Goal: Task Accomplishment & Management: Manage account settings

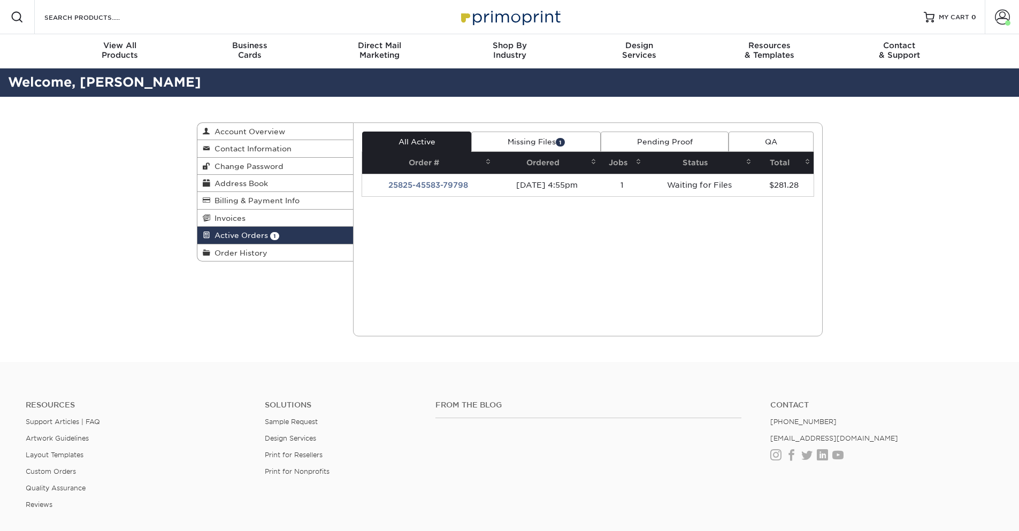
drag, startPoint x: 416, startPoint y: 181, endPoint x: 422, endPoint y: 183, distance: 6.1
click at [417, 182] on td "25825-45583-79798" at bounding box center [428, 185] width 132 height 22
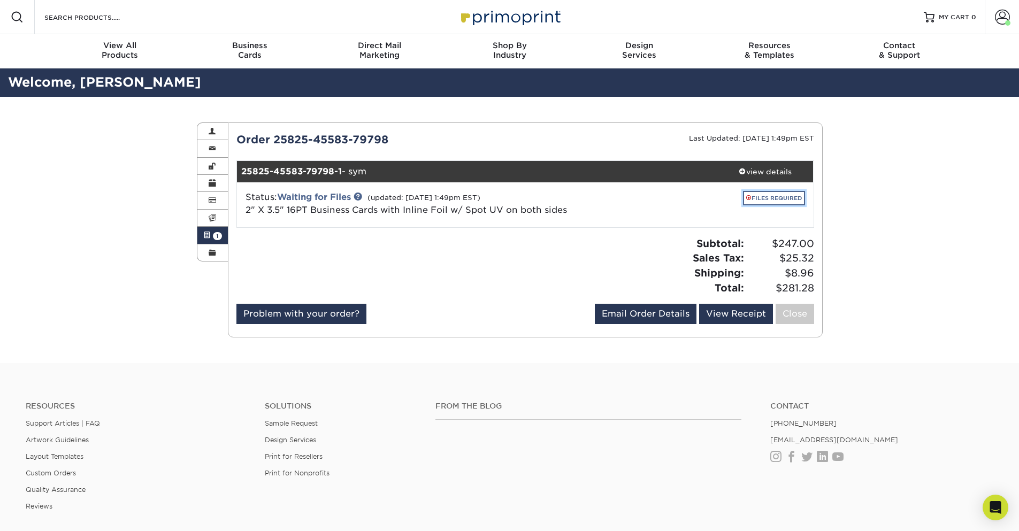
click at [763, 202] on link "FILES REQUIRED" at bounding box center [774, 198] width 62 height 14
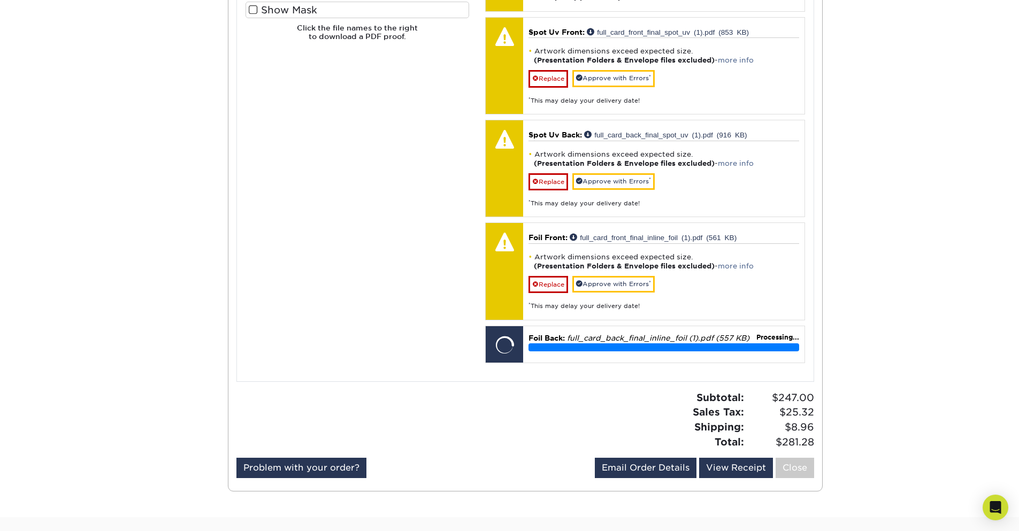
scroll to position [771, 0]
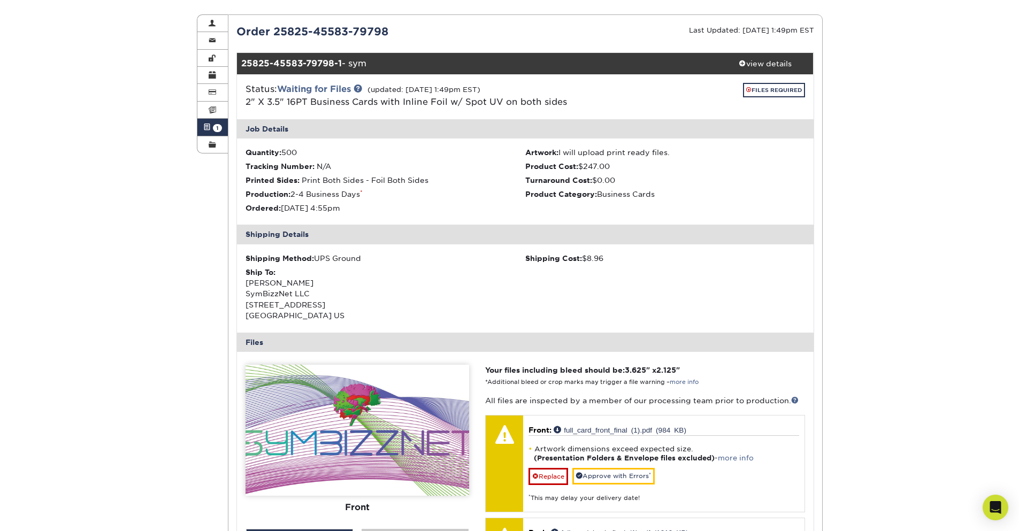
scroll to position [493, 0]
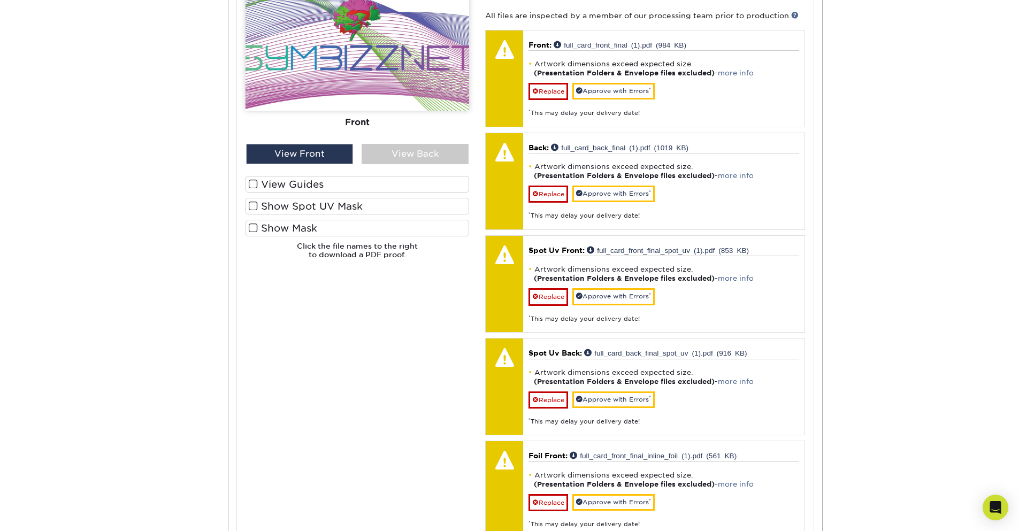
click at [276, 311] on div "Please Upload Your Files We accept: PDF , JPEG 1 or TIFF 1 files. Submitting AI…" at bounding box center [358, 313] width 240 height 667
click at [253, 206] on span at bounding box center [253, 206] width 9 height 10
click at [0, 0] on input "Show Spot UV Mask" at bounding box center [0, 0] width 0 height 0
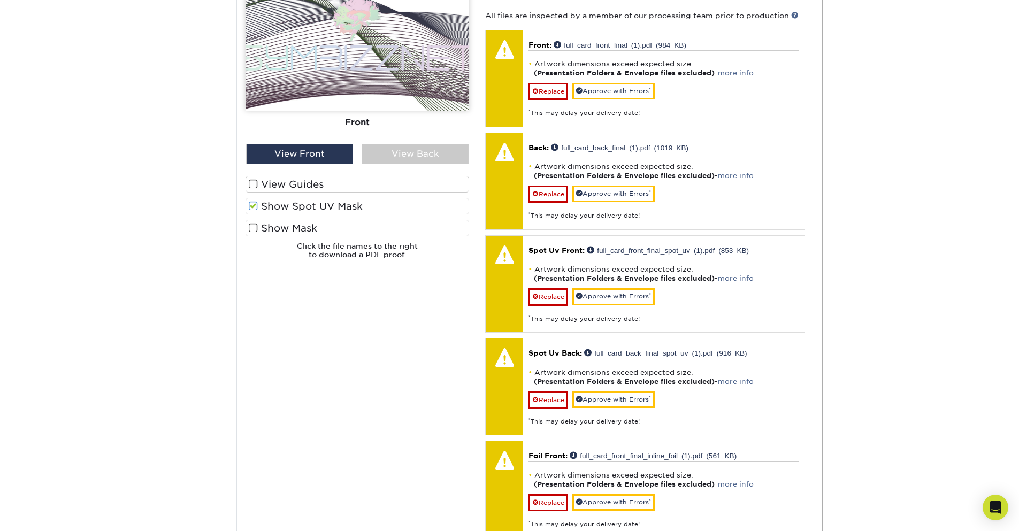
click at [253, 226] on span at bounding box center [253, 228] width 9 height 10
click at [0, 0] on input "Show Mask" at bounding box center [0, 0] width 0 height 0
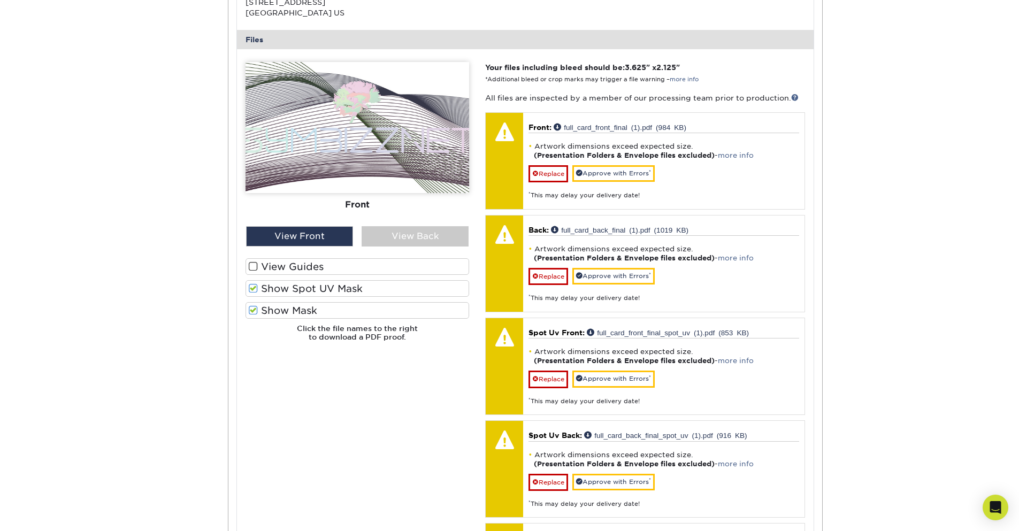
scroll to position [301, 0]
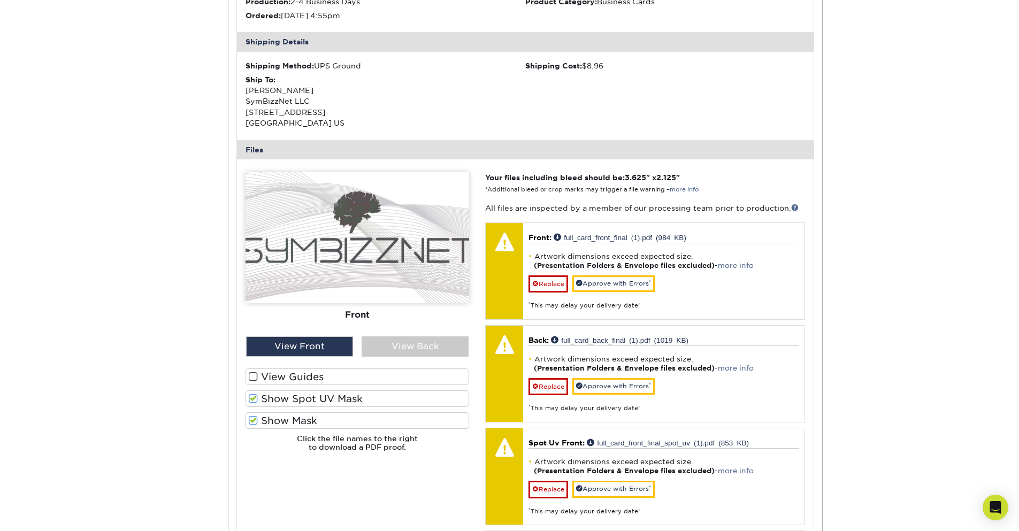
click at [253, 400] on span at bounding box center [253, 399] width 9 height 10
click at [0, 0] on input "Show Spot UV Mask" at bounding box center [0, 0] width 0 height 0
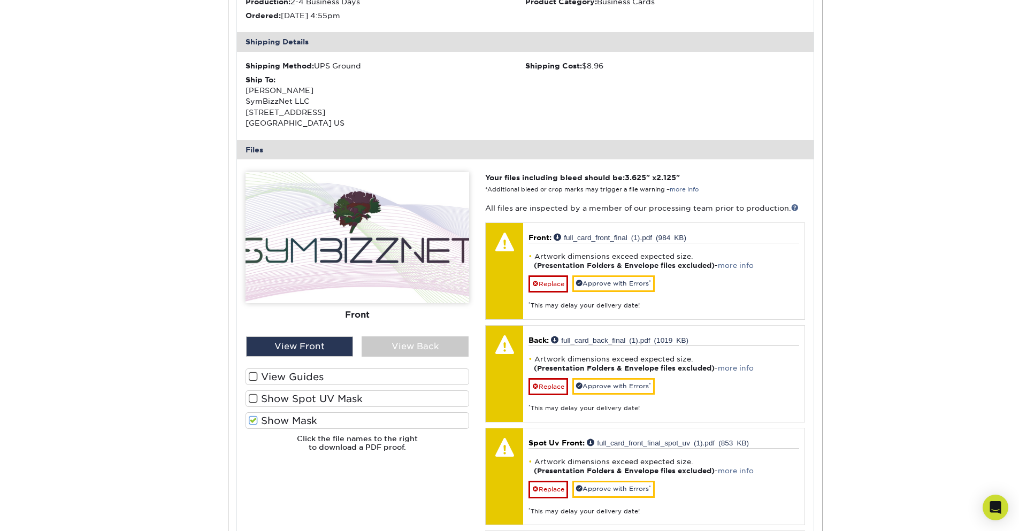
click at [253, 400] on span at bounding box center [253, 399] width 9 height 10
click at [0, 0] on input "Show Spot UV Mask" at bounding box center [0, 0] width 0 height 0
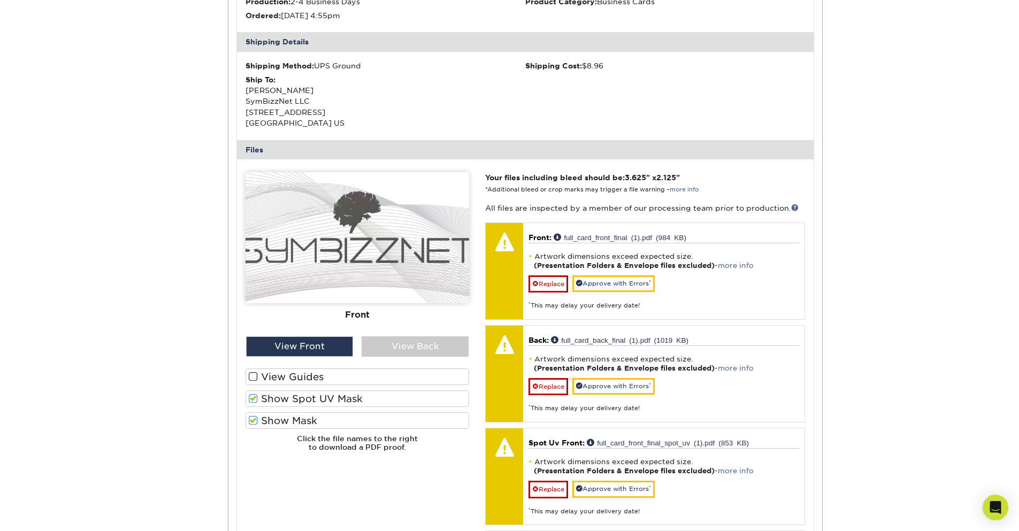
click at [253, 423] on span at bounding box center [253, 421] width 9 height 10
click at [0, 0] on input "Show Mask" at bounding box center [0, 0] width 0 height 0
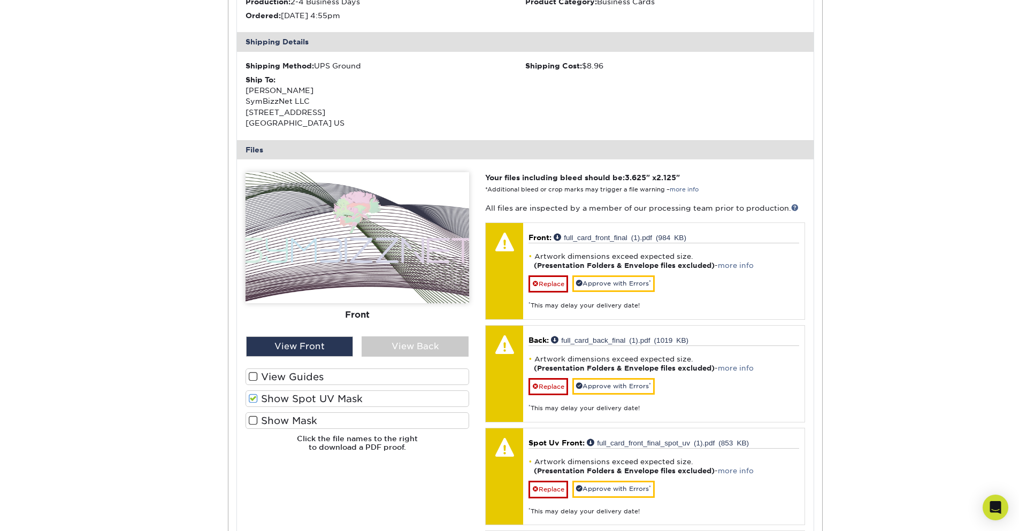
click at [253, 423] on span at bounding box center [253, 421] width 9 height 10
click at [0, 0] on input "Show Mask" at bounding box center [0, 0] width 0 height 0
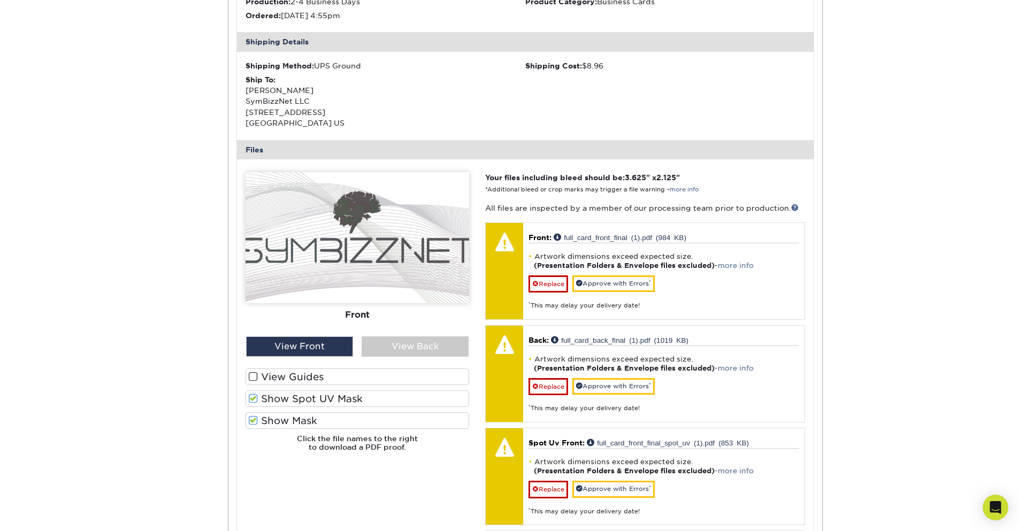
click at [253, 423] on span at bounding box center [253, 421] width 9 height 10
click at [0, 0] on input "Show Mask" at bounding box center [0, 0] width 0 height 0
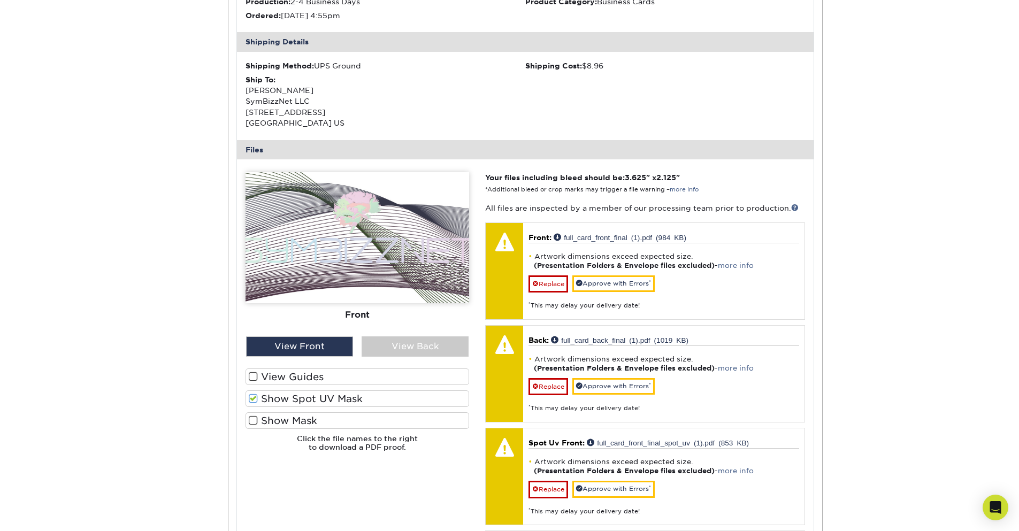
click at [254, 401] on span at bounding box center [253, 399] width 9 height 10
click at [0, 0] on input "Show Spot UV Mask" at bounding box center [0, 0] width 0 height 0
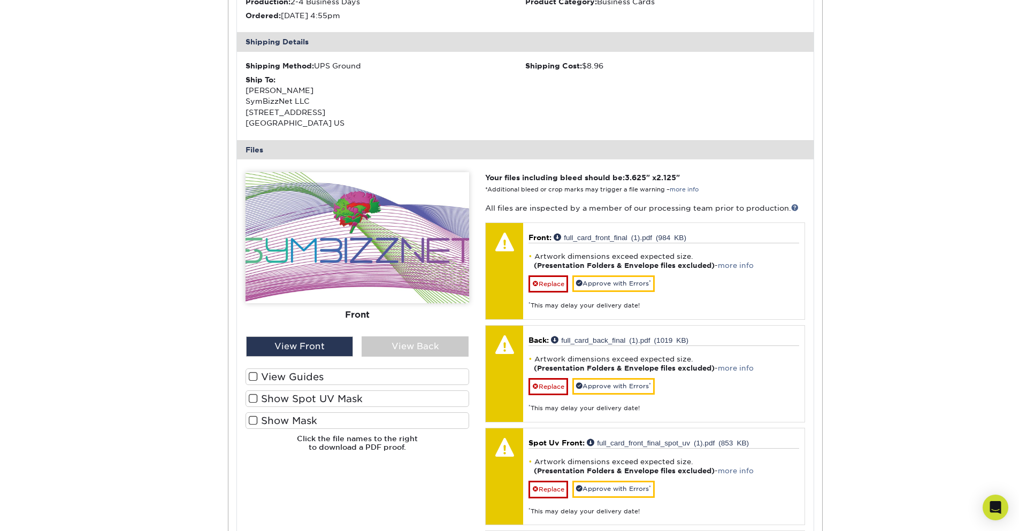
click at [252, 379] on span at bounding box center [253, 377] width 9 height 10
click at [0, 0] on input "View Guides" at bounding box center [0, 0] width 0 height 0
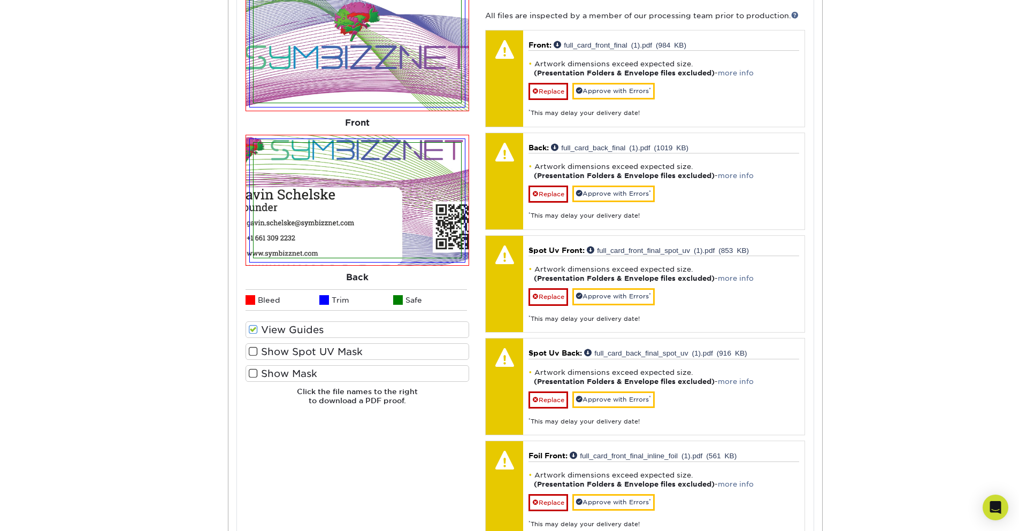
scroll to position [429, 0]
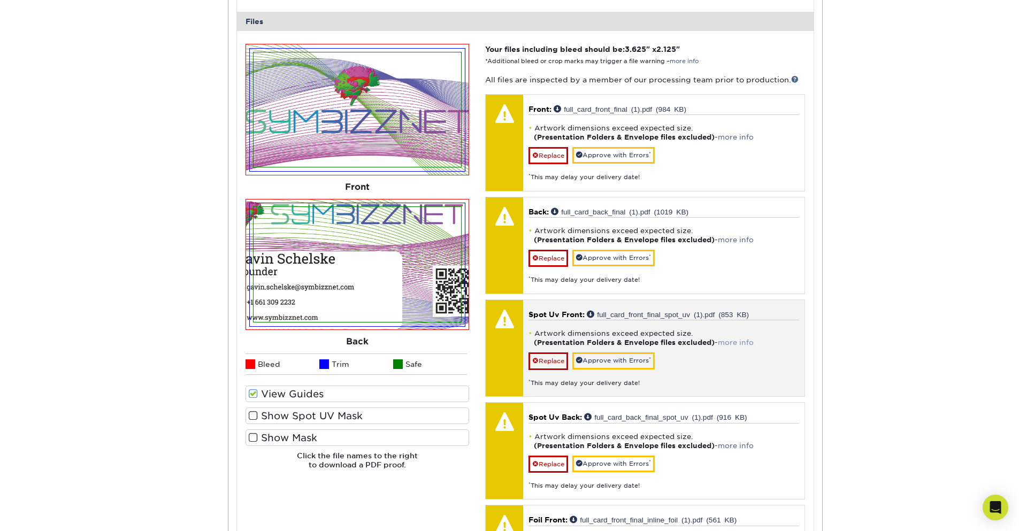
click at [743, 345] on link "more info" at bounding box center [736, 343] width 36 height 8
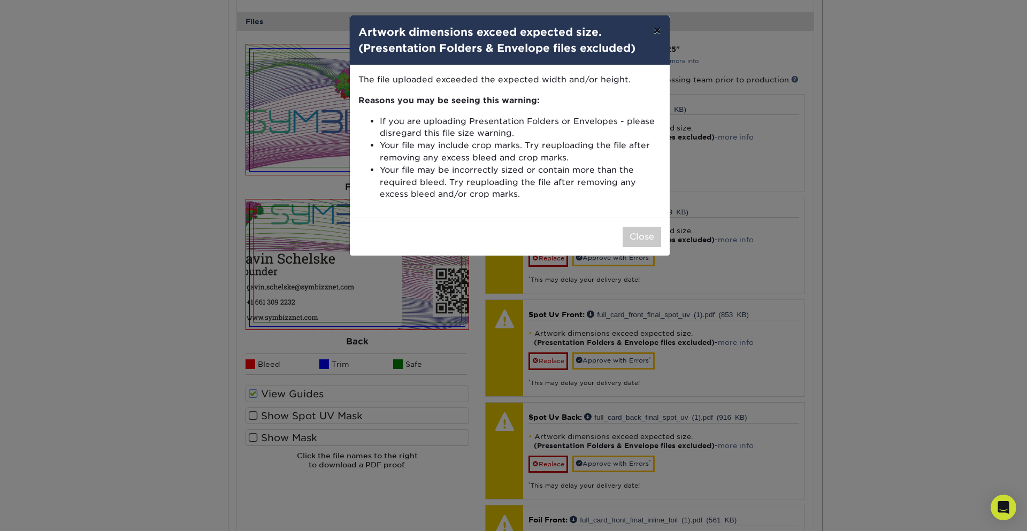
click at [661, 34] on button "×" at bounding box center [657, 31] width 25 height 30
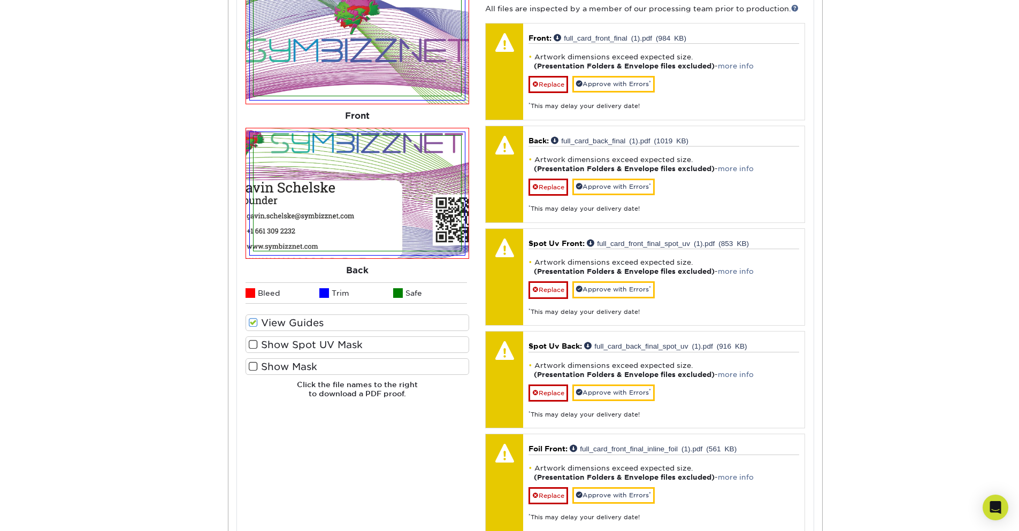
scroll to position [879, 0]
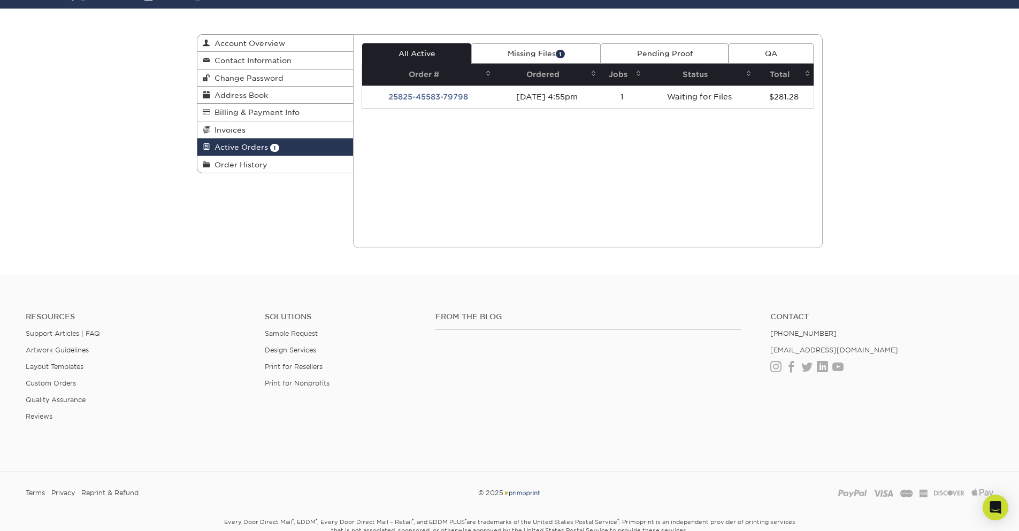
scroll to position [144, 0]
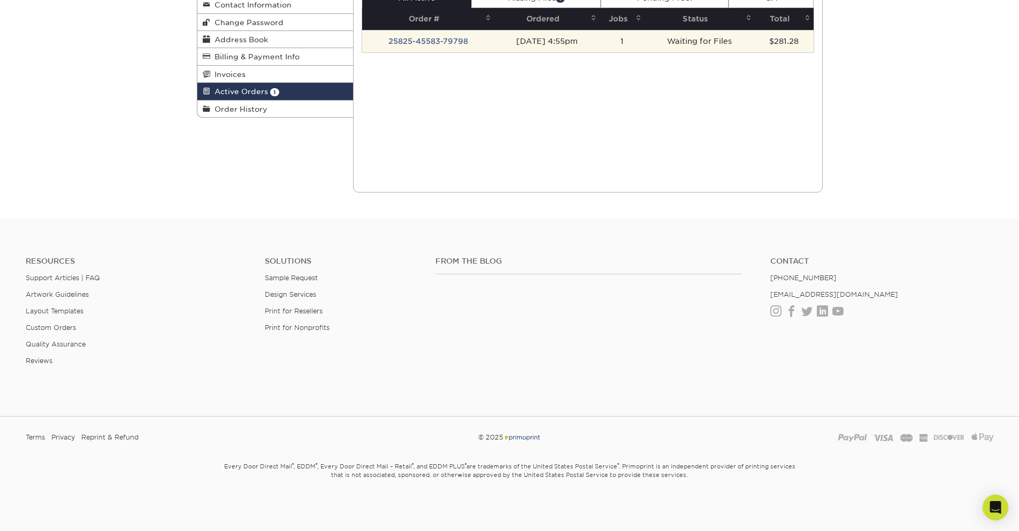
click at [440, 39] on td "25825-45583-79798" at bounding box center [428, 41] width 132 height 22
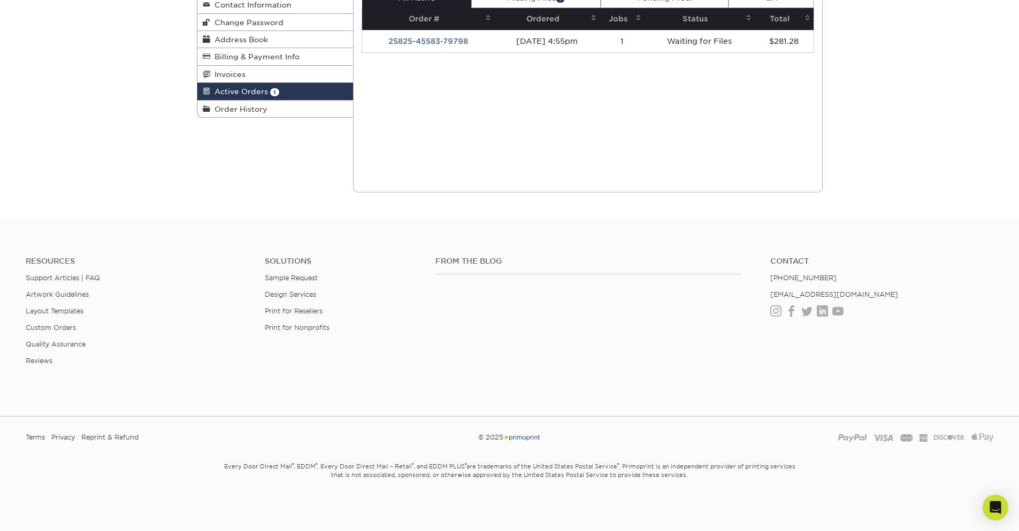
scroll to position [0, 0]
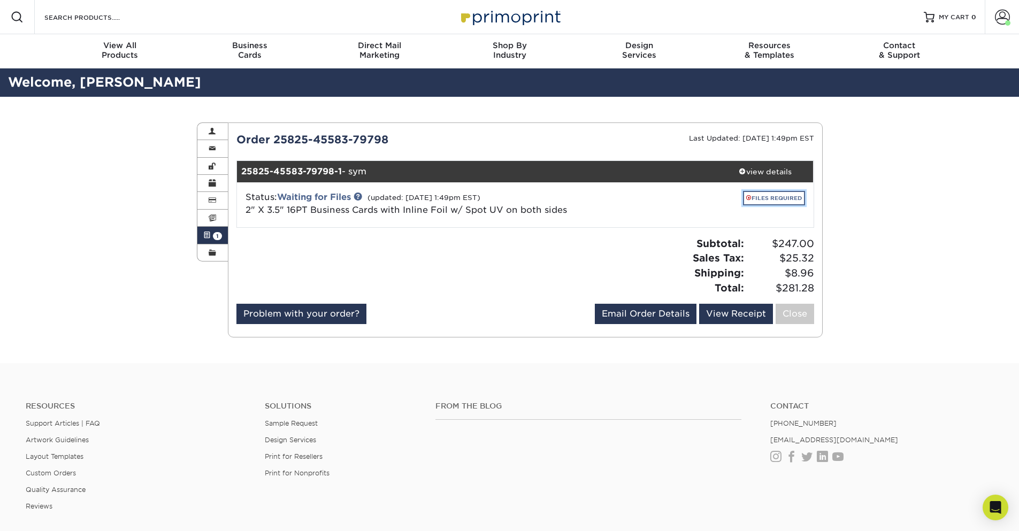
click at [787, 194] on link "FILES REQUIRED" at bounding box center [774, 198] width 62 height 14
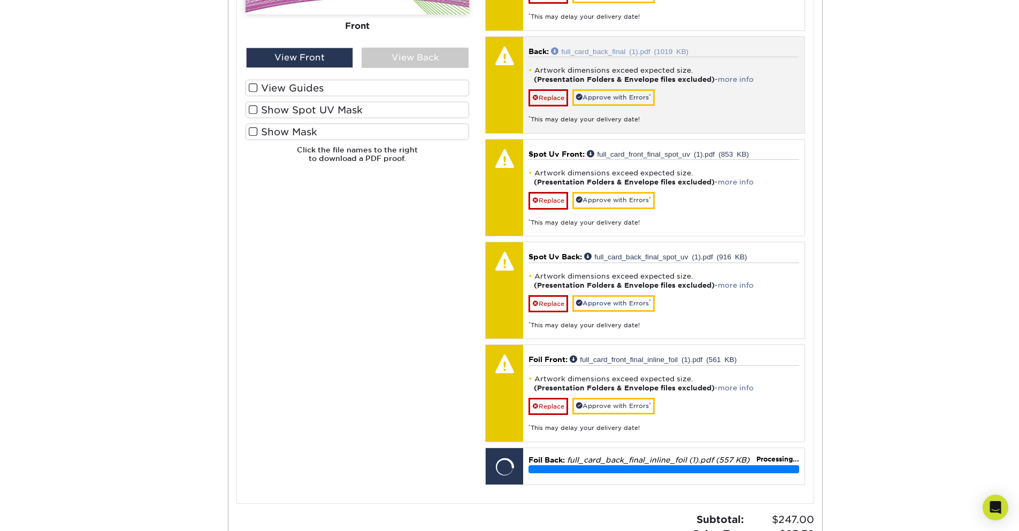
scroll to position [450, 0]
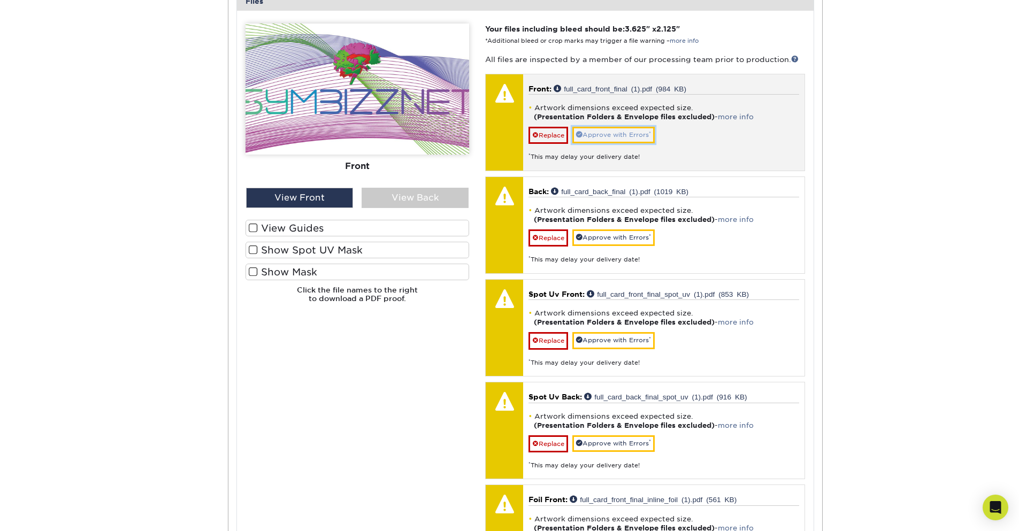
click at [607, 135] on link "Approve with Errors *" at bounding box center [614, 135] width 82 height 17
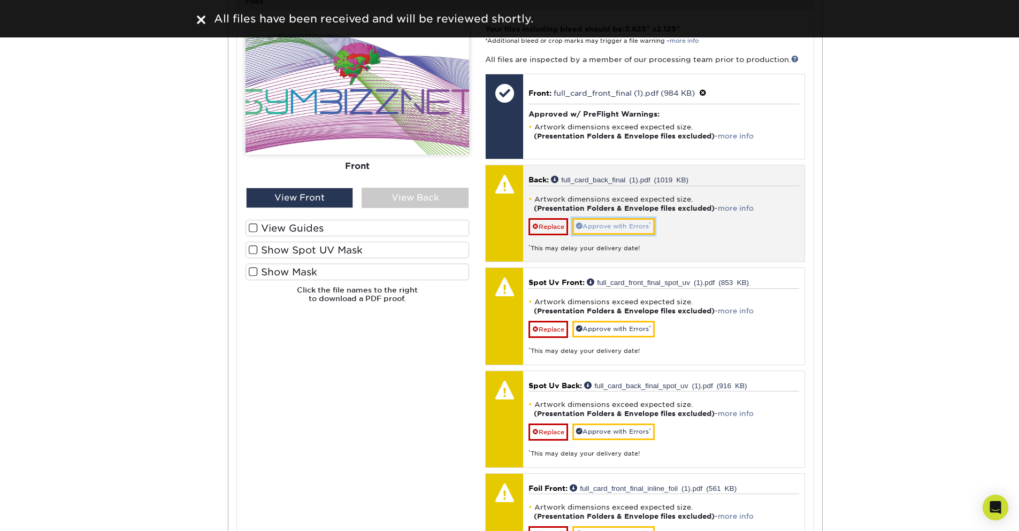
click at [618, 226] on link "Approve with Errors *" at bounding box center [614, 226] width 82 height 17
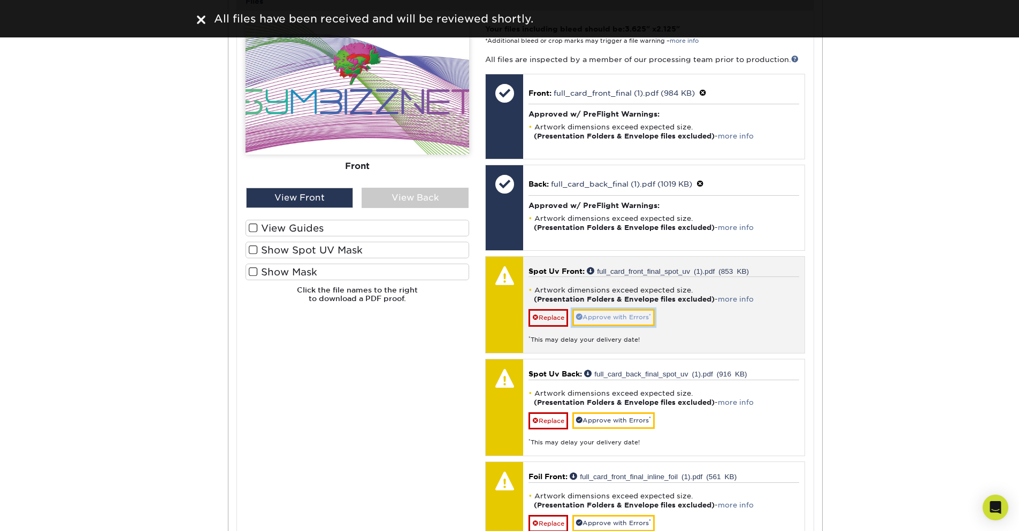
click at [621, 316] on link "Approve with Errors *" at bounding box center [614, 317] width 82 height 17
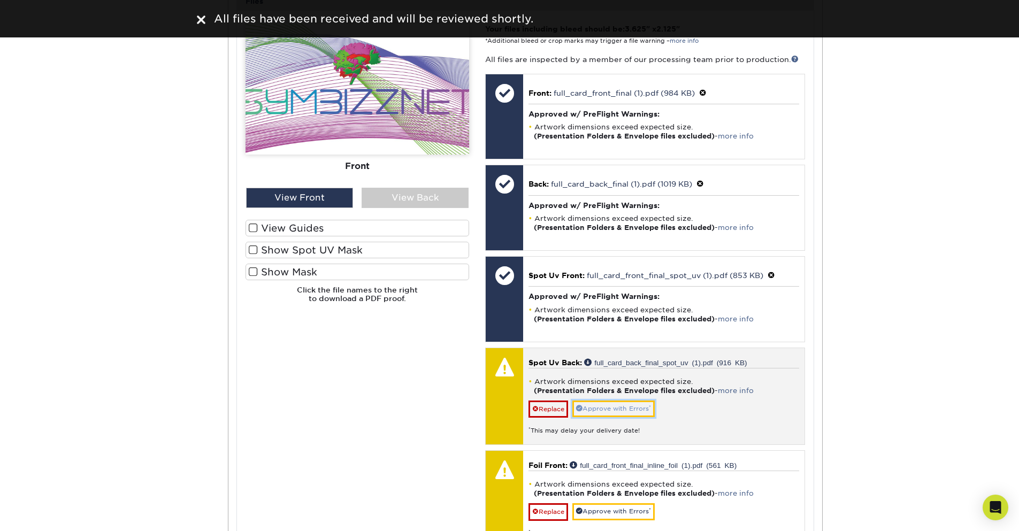
click at [620, 412] on link "Approve with Errors *" at bounding box center [614, 409] width 82 height 17
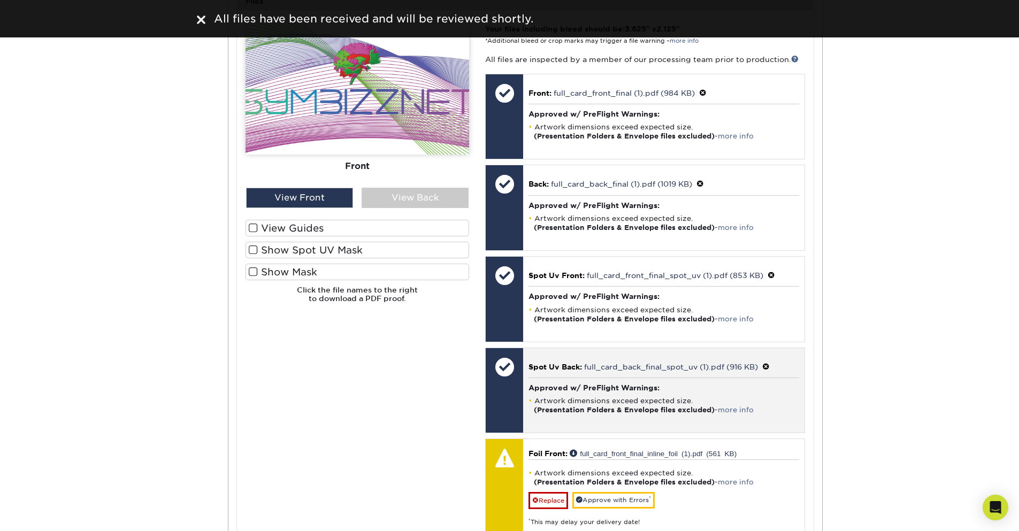
scroll to position [706, 0]
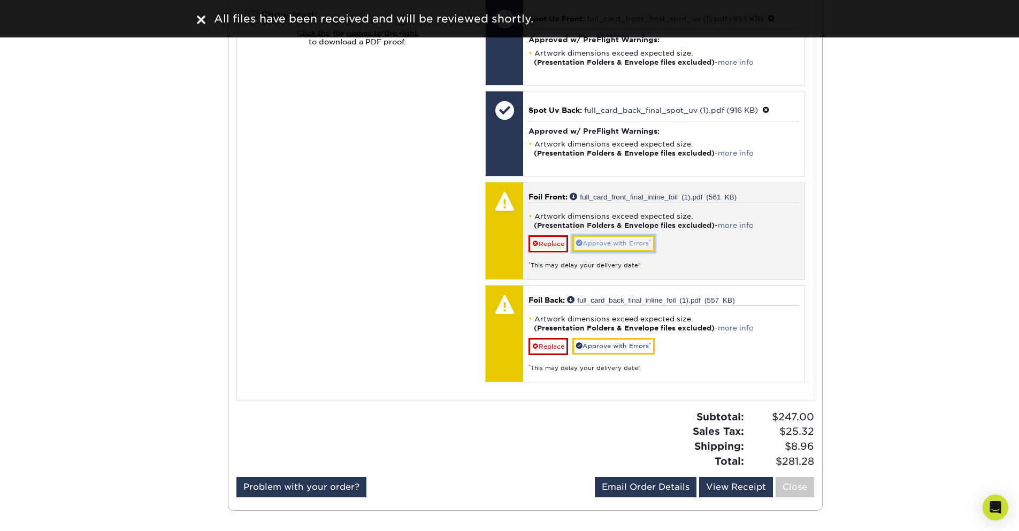
click at [608, 241] on link "Approve with Errors *" at bounding box center [614, 243] width 82 height 17
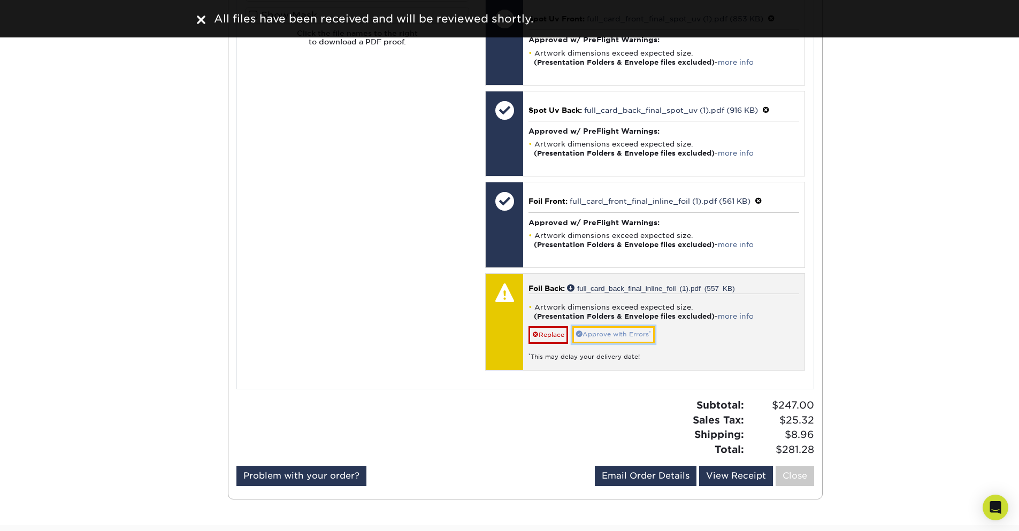
click at [616, 335] on link "Approve with Errors *" at bounding box center [614, 334] width 82 height 17
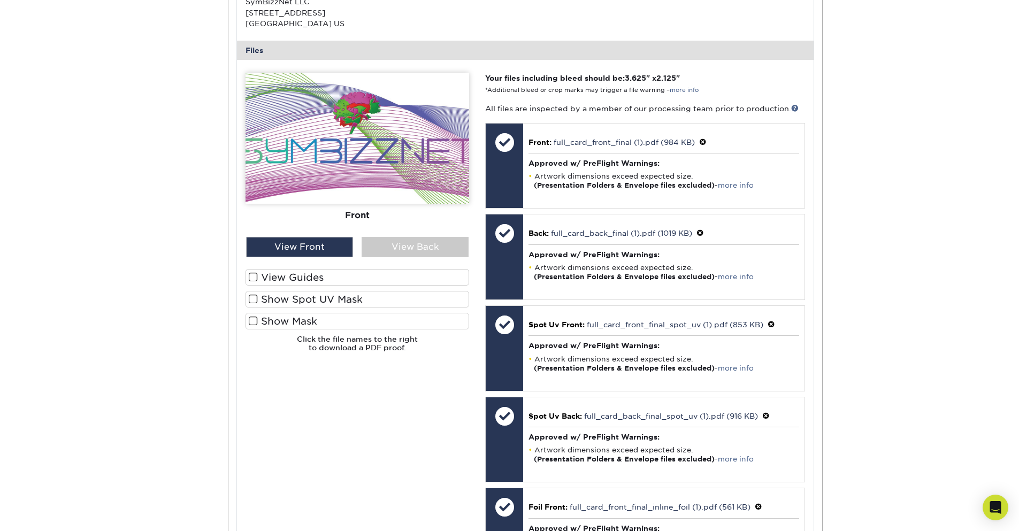
scroll to position [385, 0]
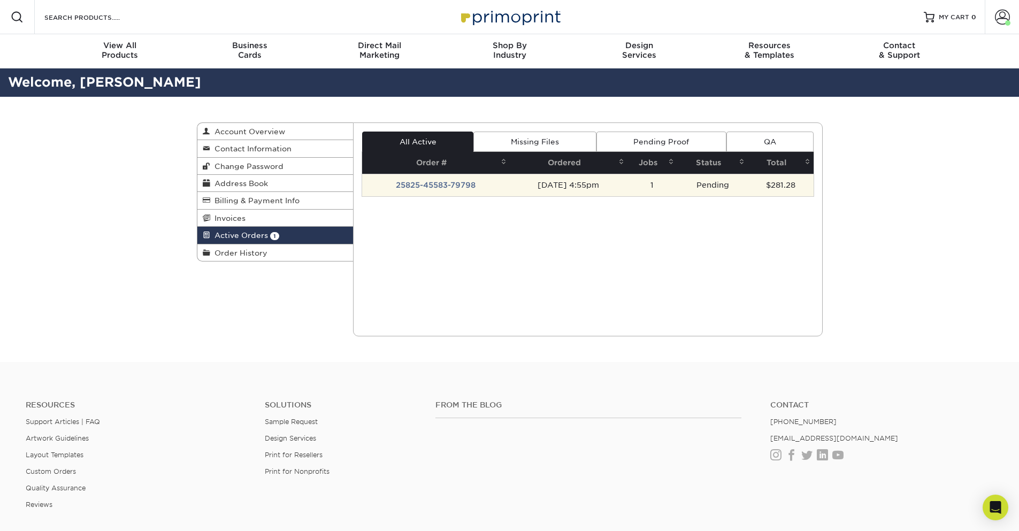
click at [440, 186] on td "25825-45583-79798" at bounding box center [436, 185] width 148 height 22
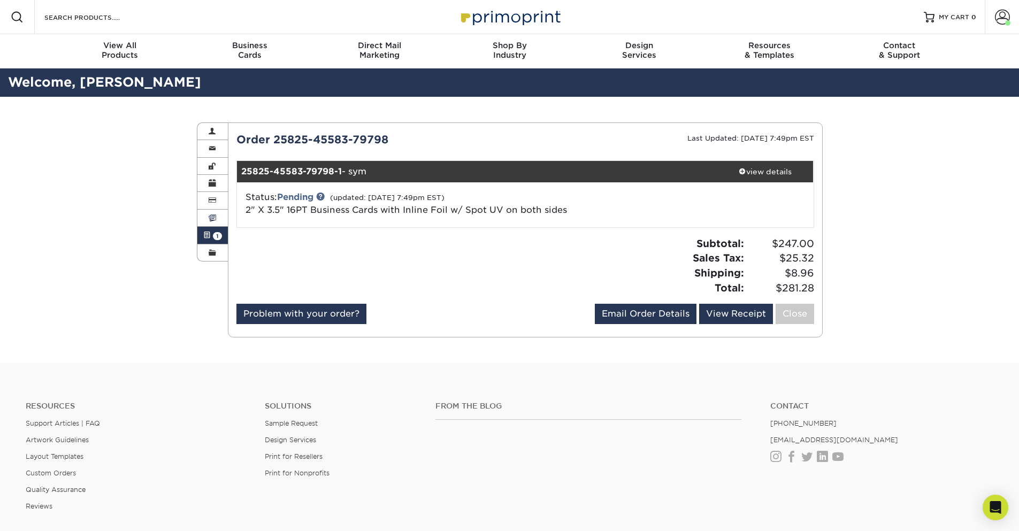
click at [216, 219] on span at bounding box center [212, 218] width 7 height 9
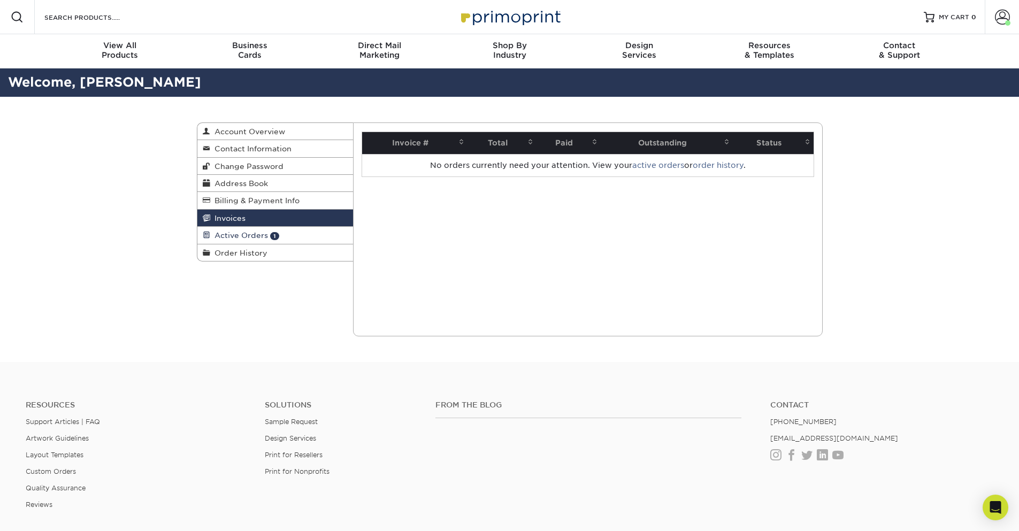
click at [239, 233] on span "Active Orders" at bounding box center [239, 235] width 58 height 9
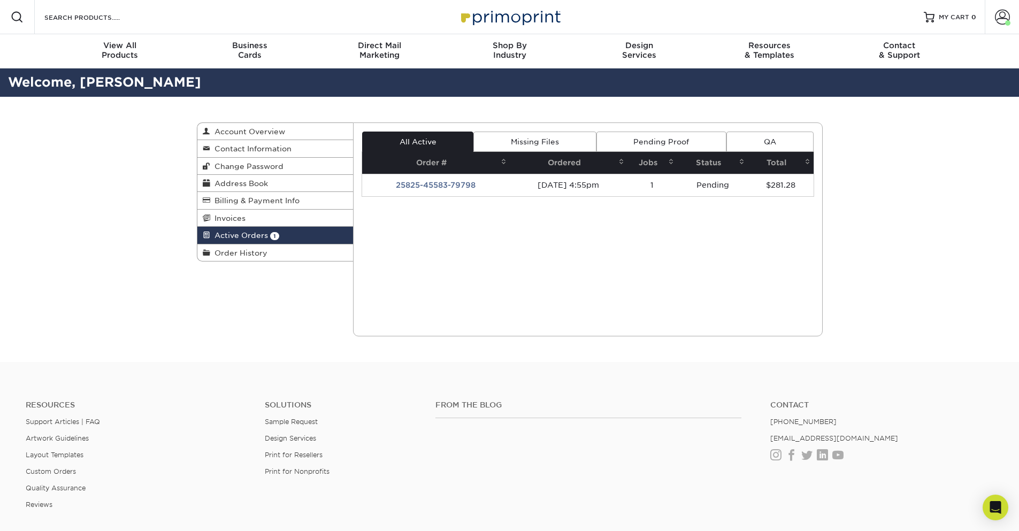
click at [531, 140] on link "Missing Files" at bounding box center [535, 142] width 123 height 20
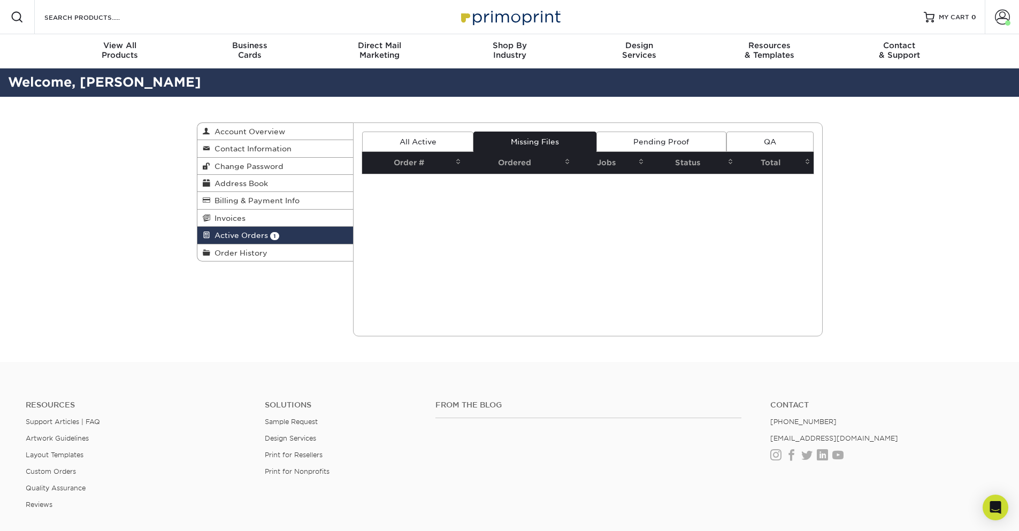
click at [653, 143] on link "Pending Proof" at bounding box center [662, 142] width 130 height 20
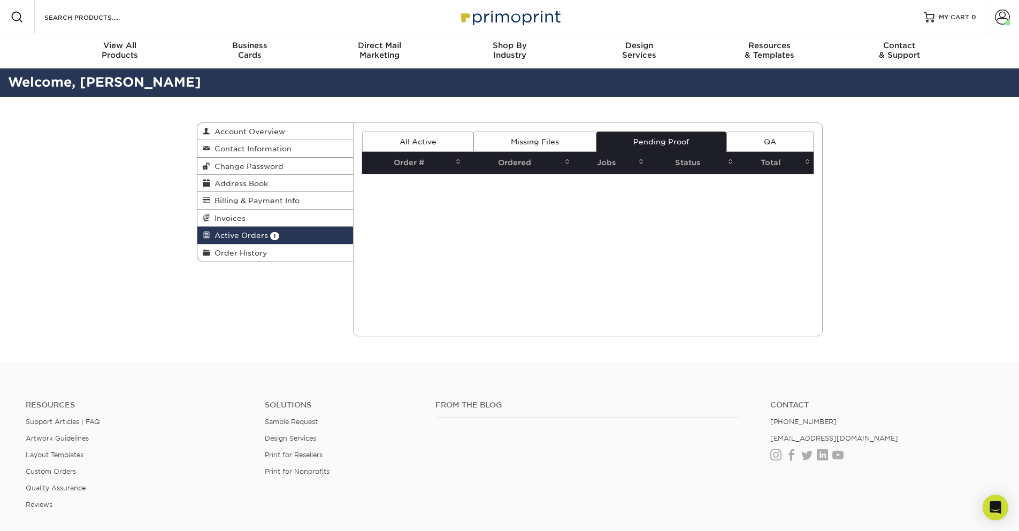
click at [427, 147] on link "All Active" at bounding box center [417, 142] width 111 height 20
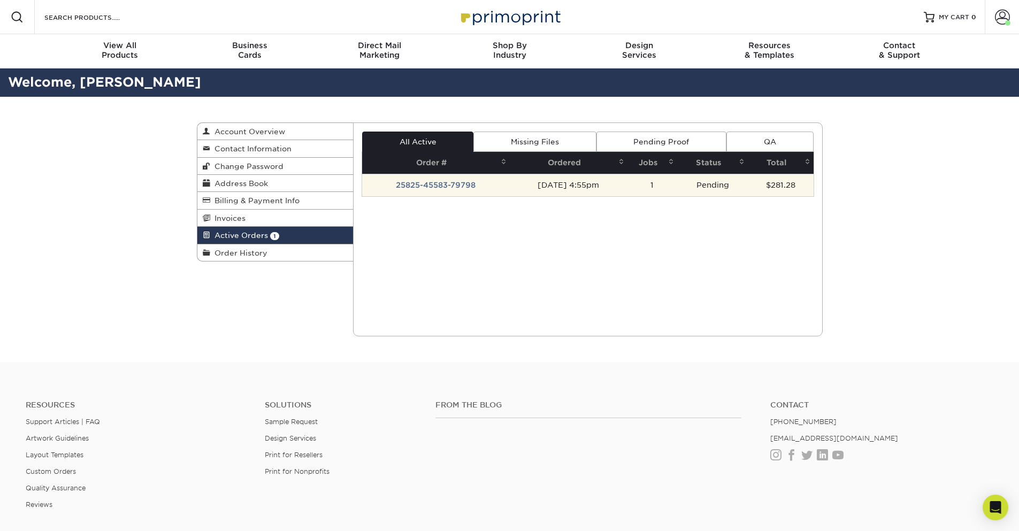
click at [460, 179] on td "25825-45583-79798" at bounding box center [436, 185] width 148 height 22
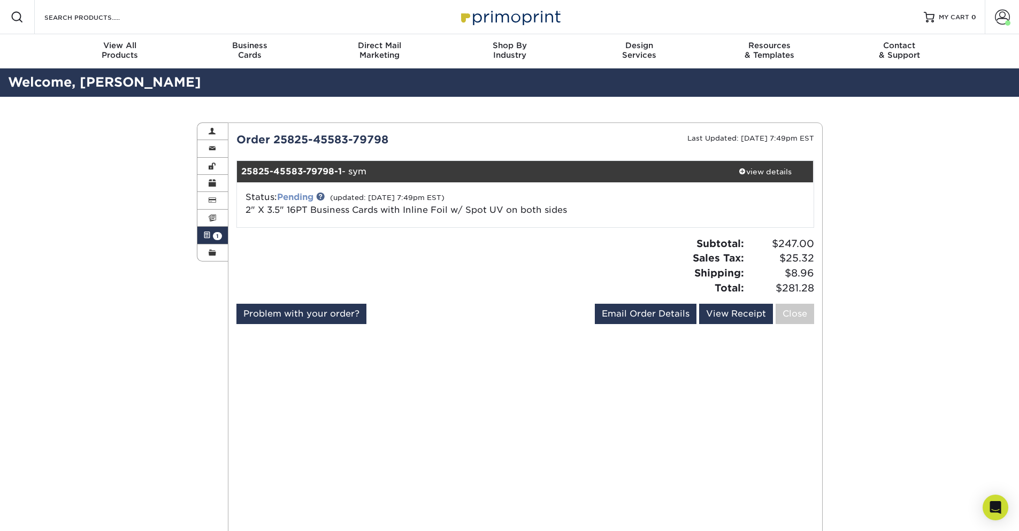
click at [291, 199] on link "Pending" at bounding box center [295, 197] width 36 height 10
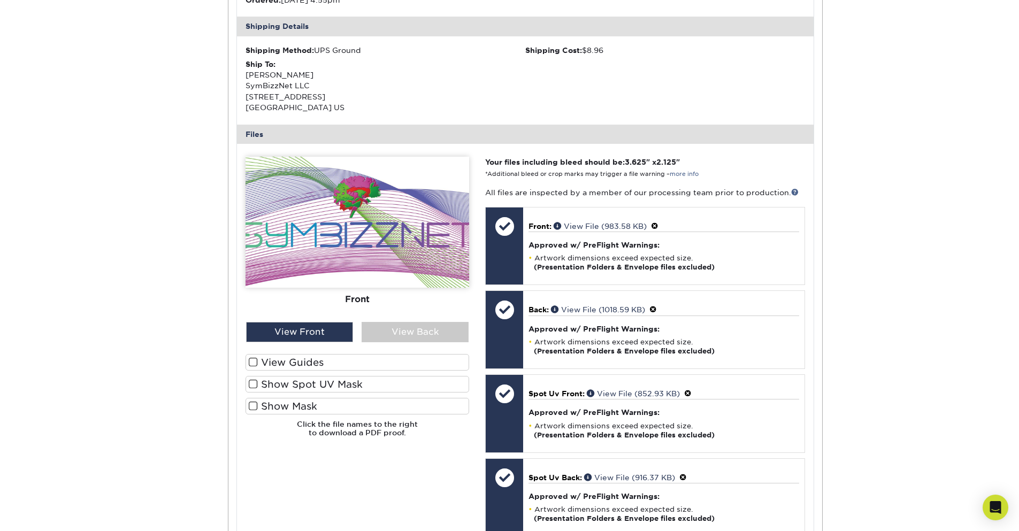
scroll to position [321, 0]
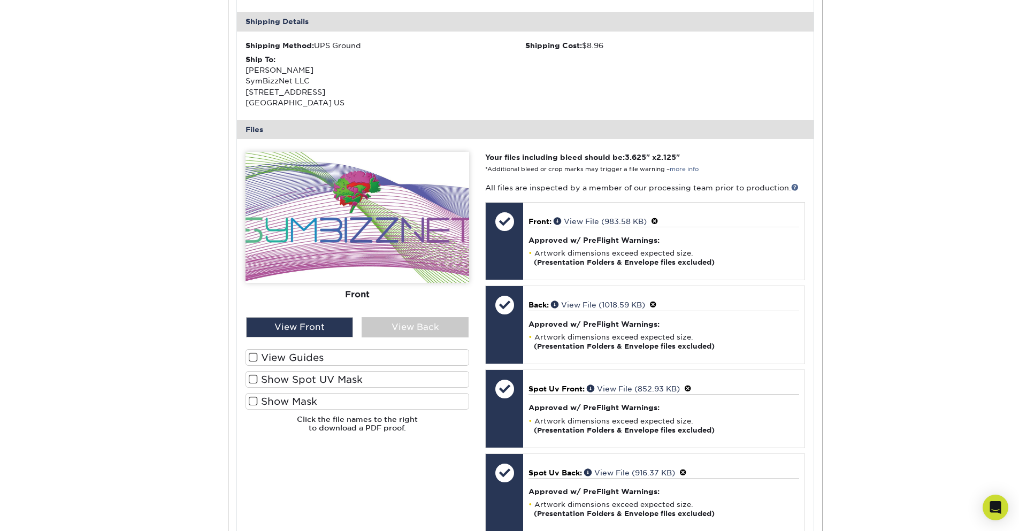
click at [254, 360] on span at bounding box center [253, 358] width 9 height 10
click at [0, 0] on input "View Guides" at bounding box center [0, 0] width 0 height 0
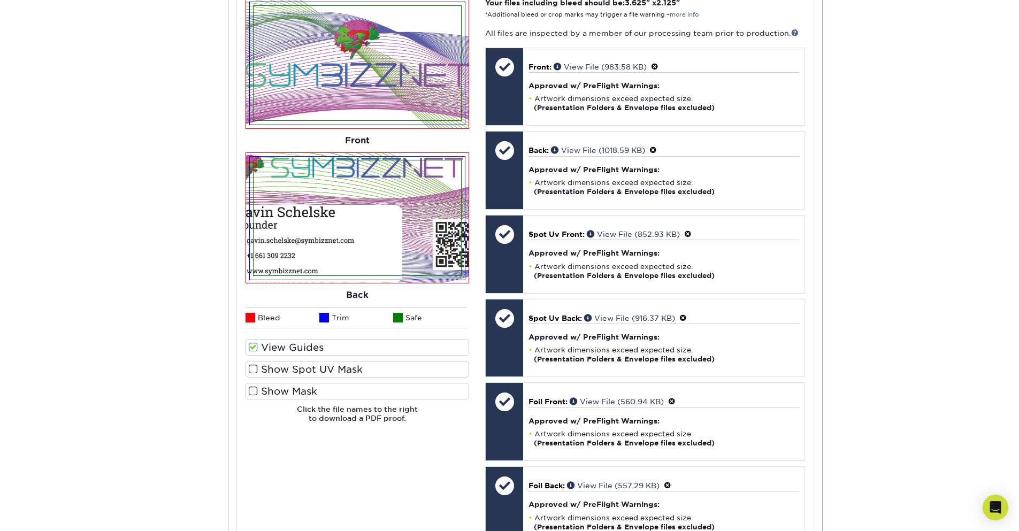
scroll to position [514, 0]
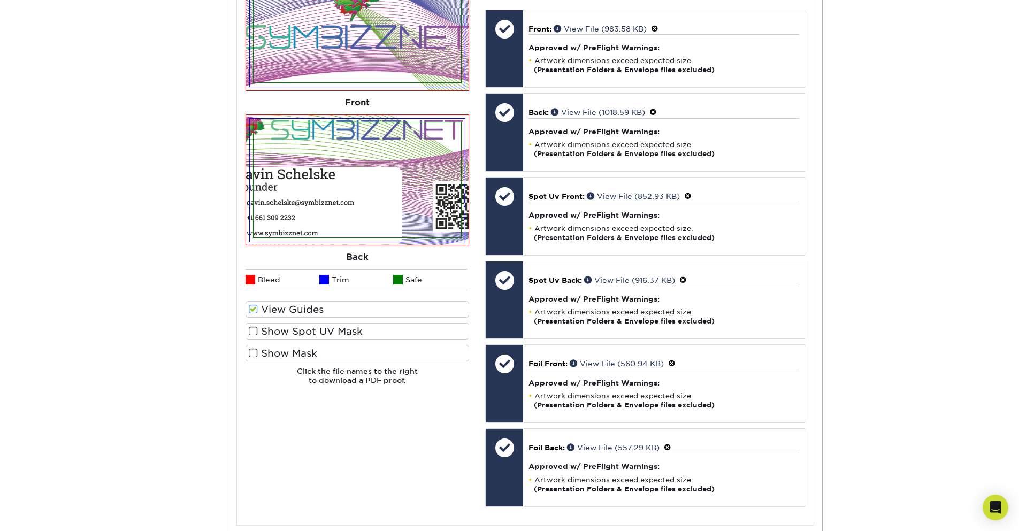
click at [253, 307] on span at bounding box center [253, 309] width 9 height 10
click at [0, 0] on input "View Guides" at bounding box center [0, 0] width 0 height 0
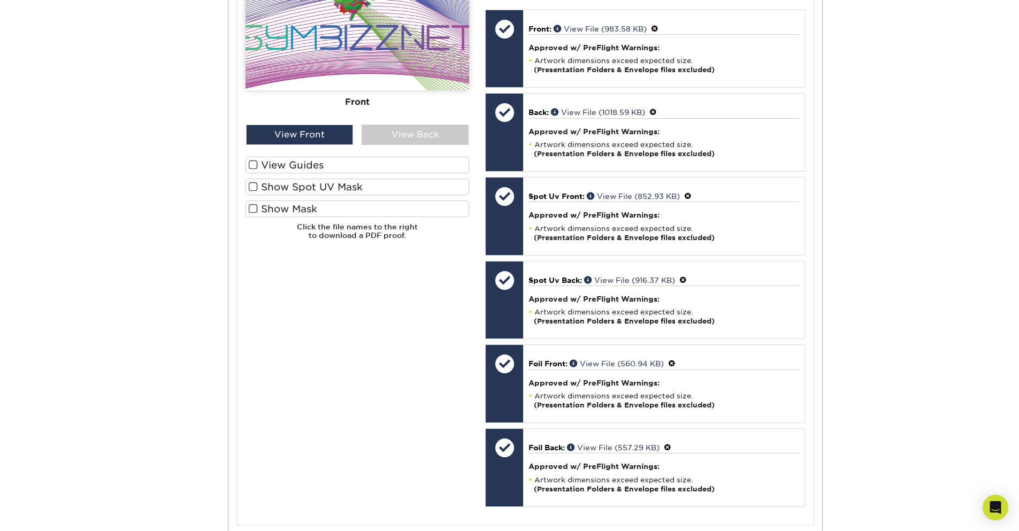
scroll to position [369, 0]
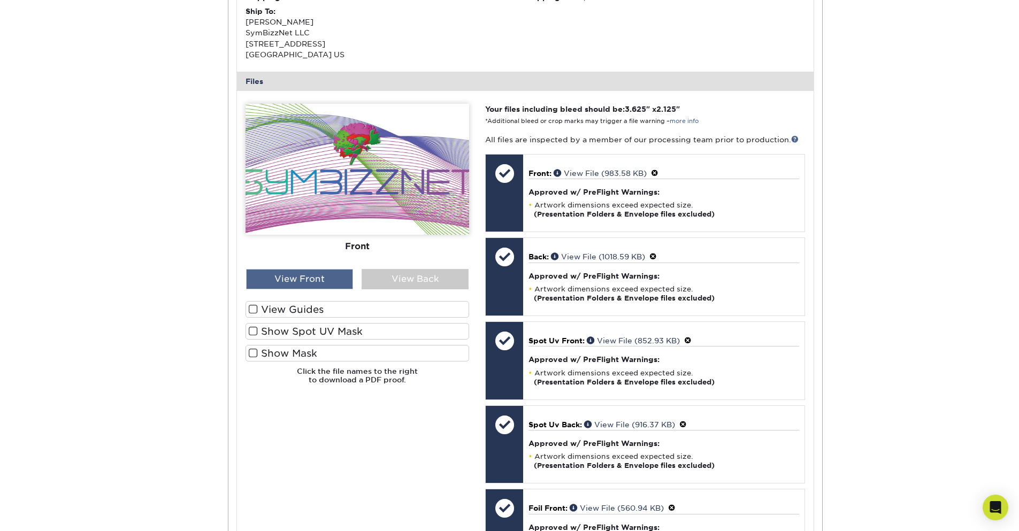
click at [288, 281] on div "View Front" at bounding box center [299, 279] width 107 height 20
click at [425, 280] on div "View Back" at bounding box center [415, 279] width 107 height 20
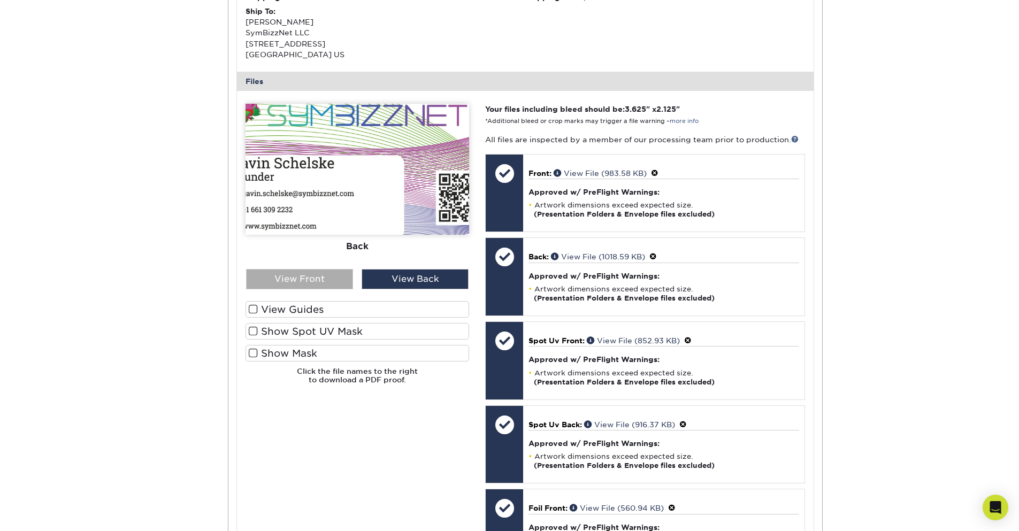
click at [269, 284] on div "View Front" at bounding box center [299, 279] width 107 height 20
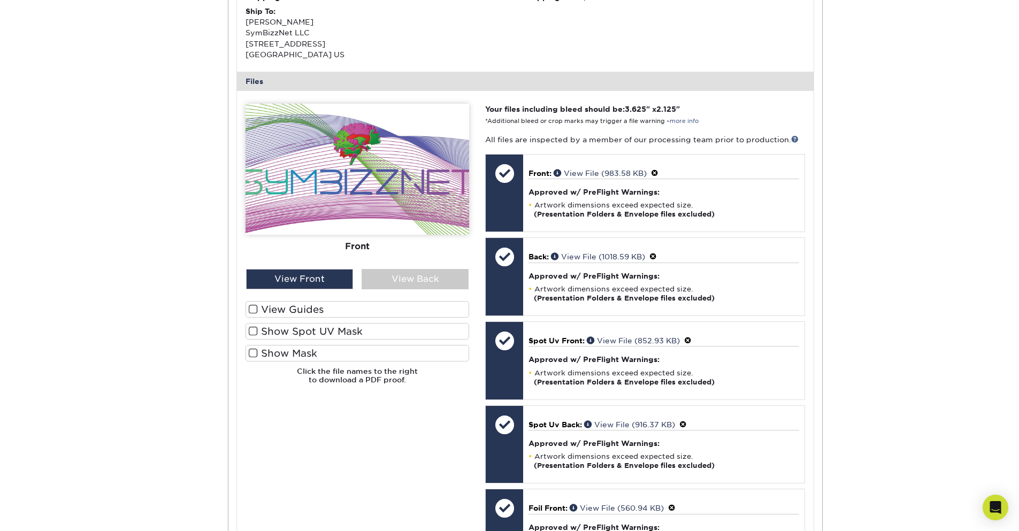
click at [253, 311] on span at bounding box center [253, 309] width 9 height 10
click at [0, 0] on input "View Guides" at bounding box center [0, 0] width 0 height 0
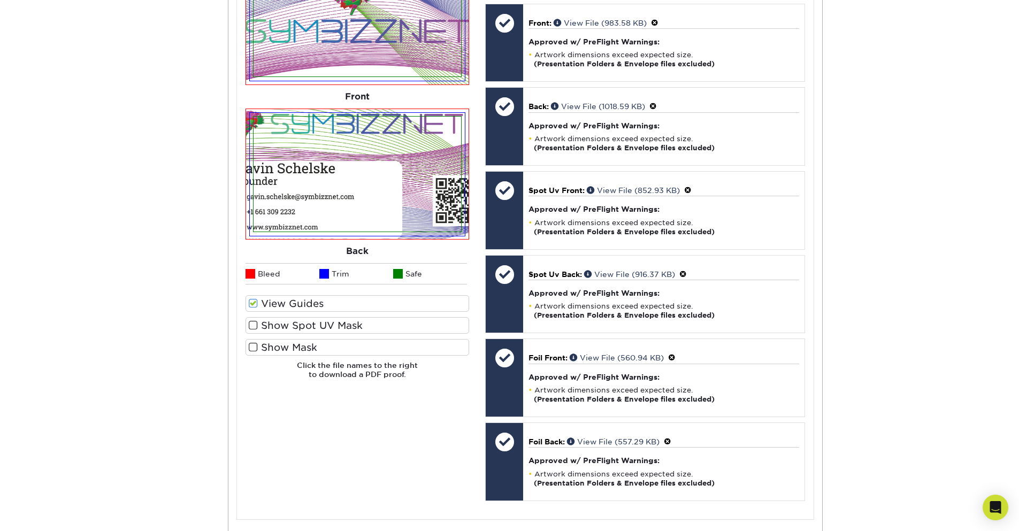
scroll to position [257, 0]
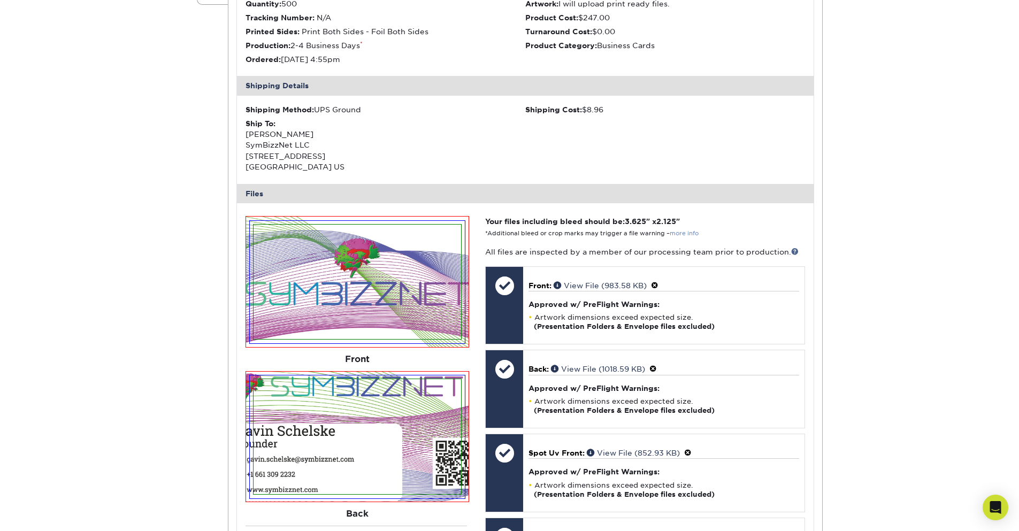
click at [680, 234] on link "more info" at bounding box center [684, 233] width 29 height 7
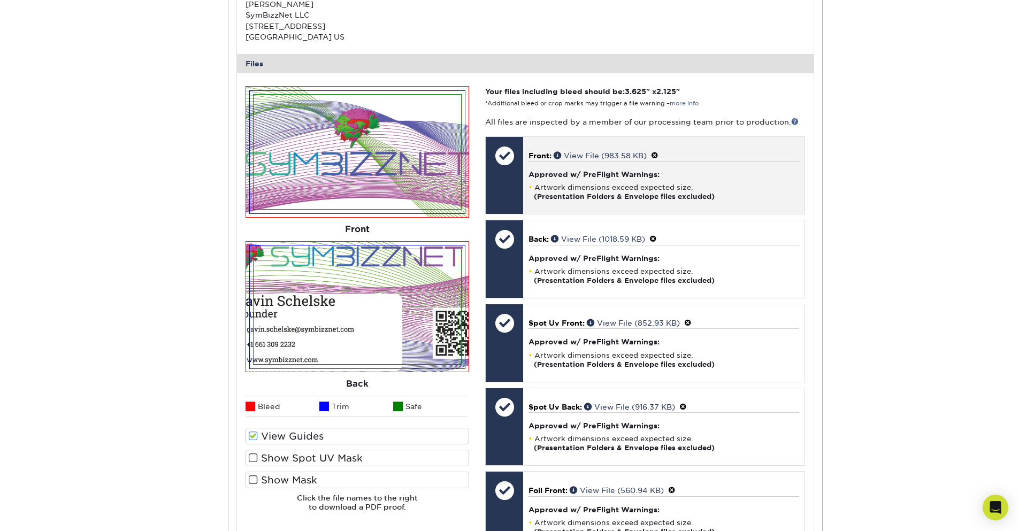
scroll to position [385, 0]
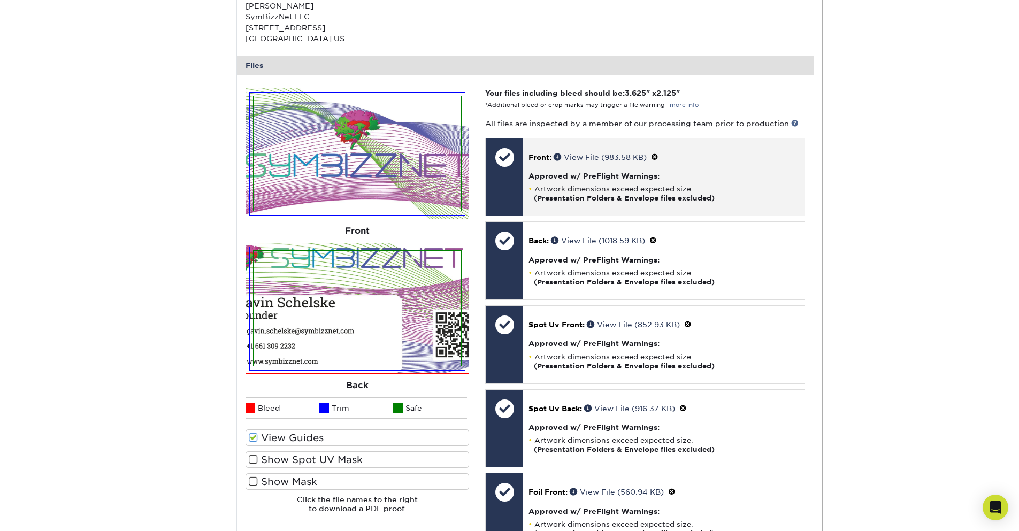
click at [658, 158] on span at bounding box center [654, 157] width 7 height 9
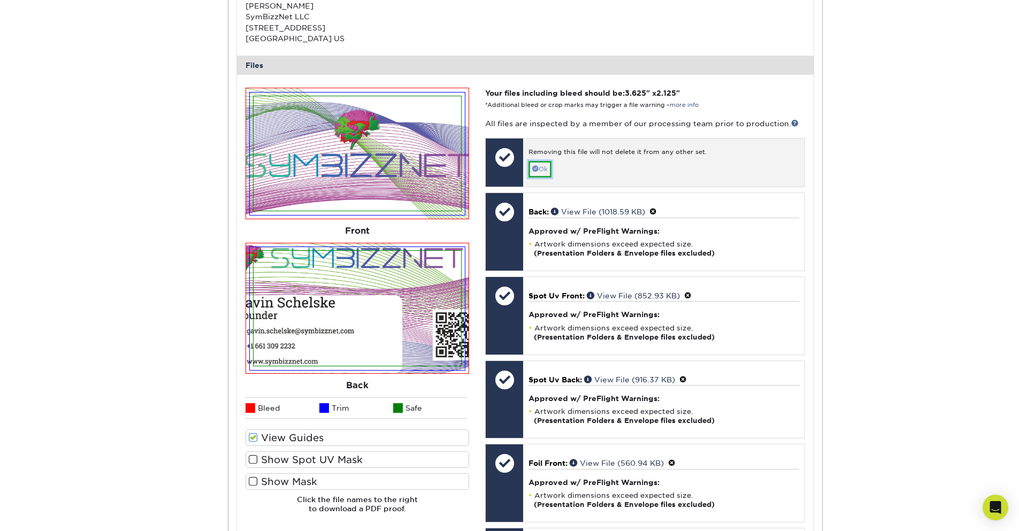
click at [538, 172] on link "Ok" at bounding box center [540, 169] width 23 height 17
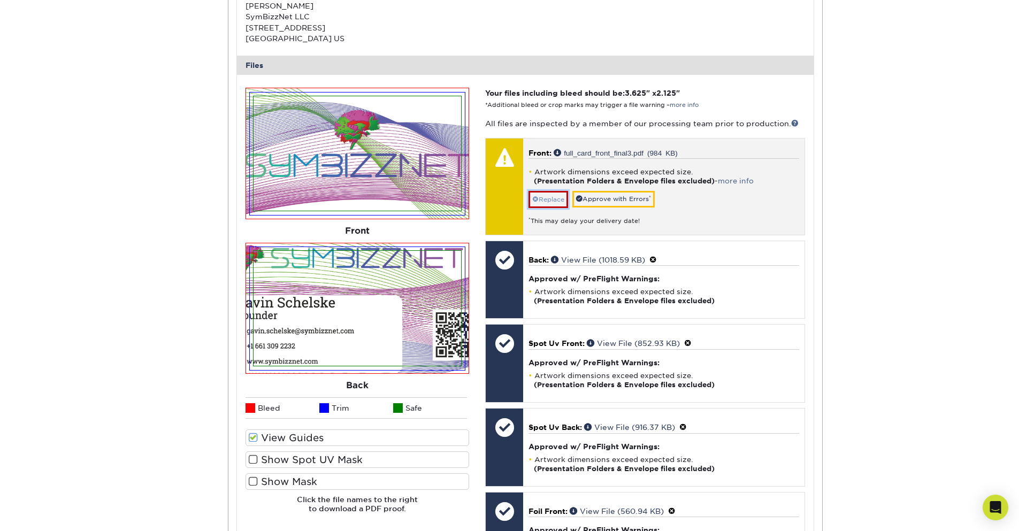
click at [551, 197] on link "Replace" at bounding box center [549, 199] width 40 height 17
click at [545, 203] on link "Replace" at bounding box center [549, 199] width 40 height 17
click at [612, 197] on link "Approve with Errors *" at bounding box center [614, 199] width 82 height 17
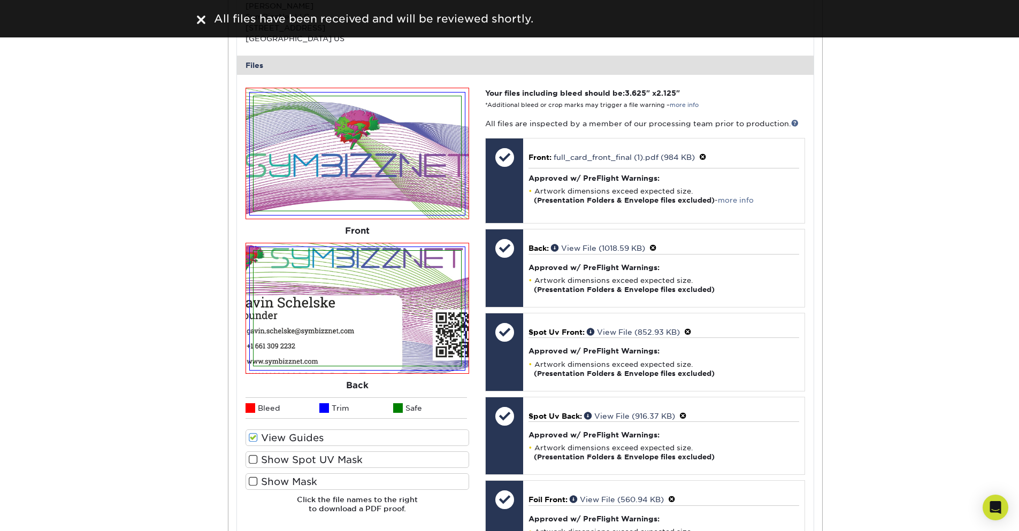
click at [81, 130] on div "Active Orders Account Overview Contact Information Change Password Address Book…" at bounding box center [509, 255] width 1019 height 1086
click at [201, 18] on img at bounding box center [201, 20] width 9 height 9
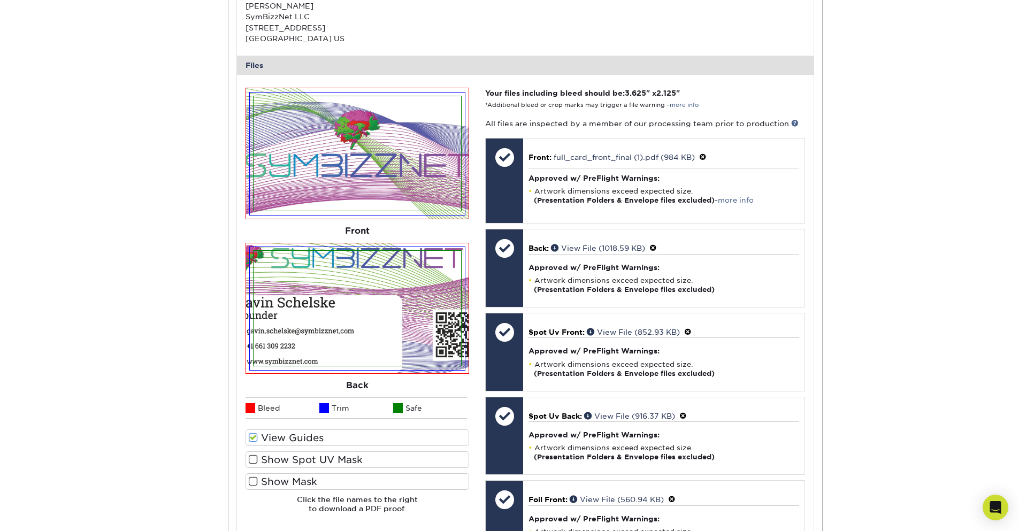
scroll to position [450, 0]
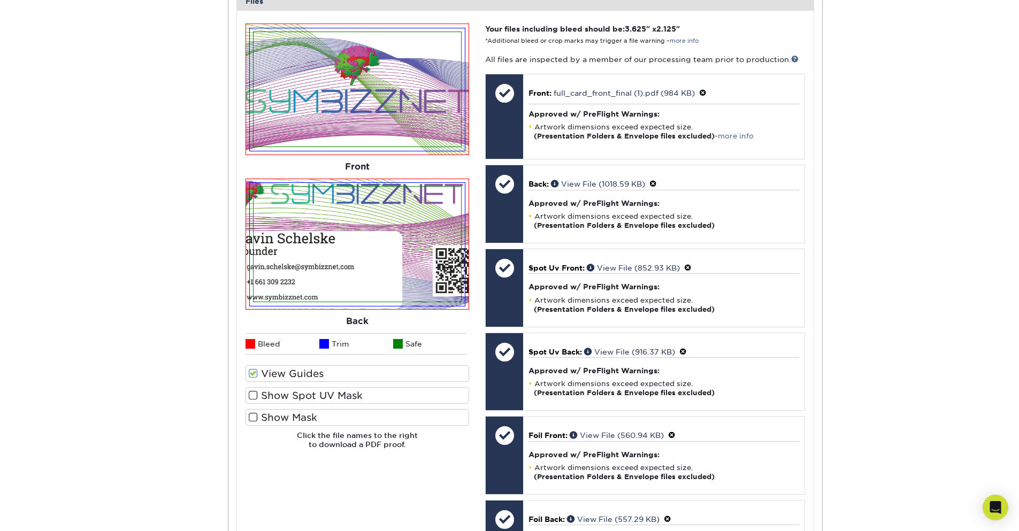
click at [924, 286] on div "Active Orders Account Overview Contact Information Change Password Address Book…" at bounding box center [509, 190] width 1019 height 1086
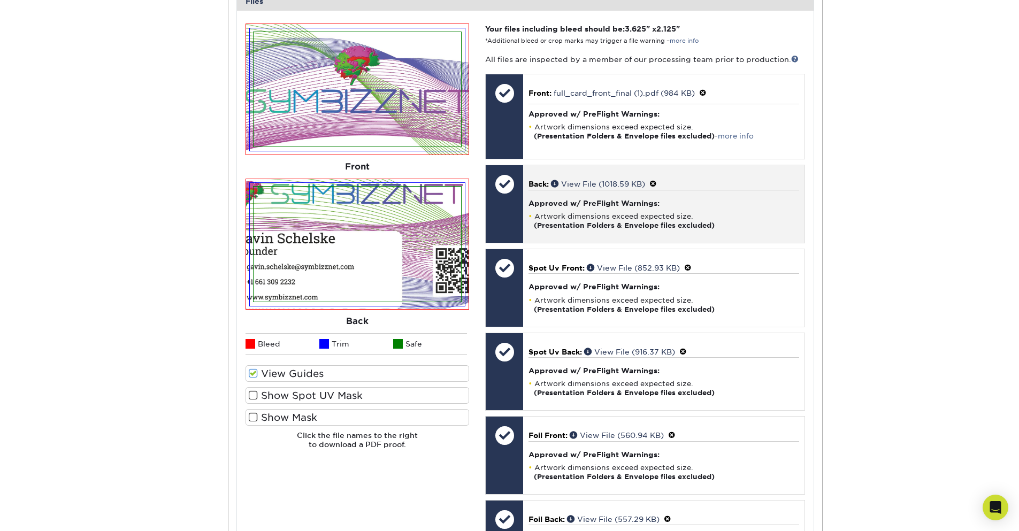
click at [657, 185] on span at bounding box center [653, 184] width 7 height 9
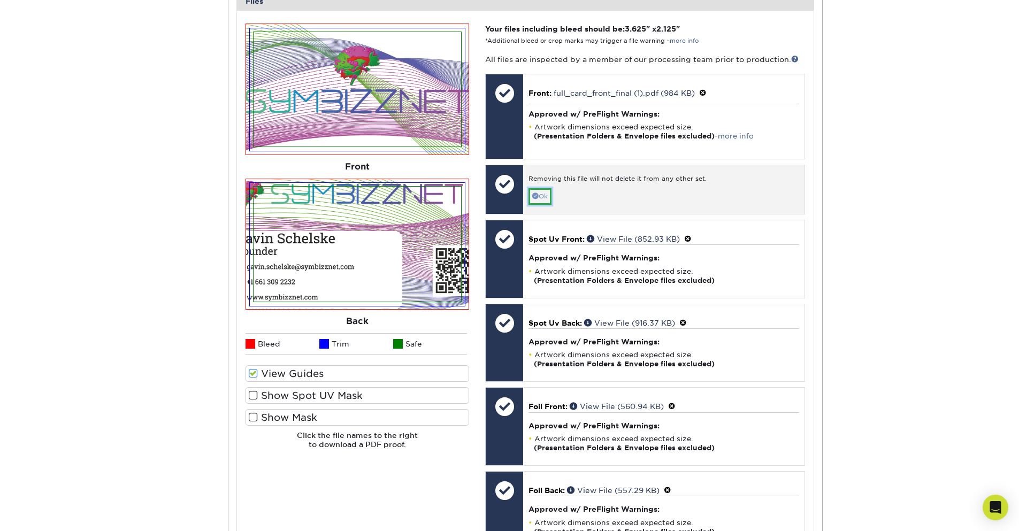
click at [531, 197] on link "Ok" at bounding box center [540, 196] width 23 height 17
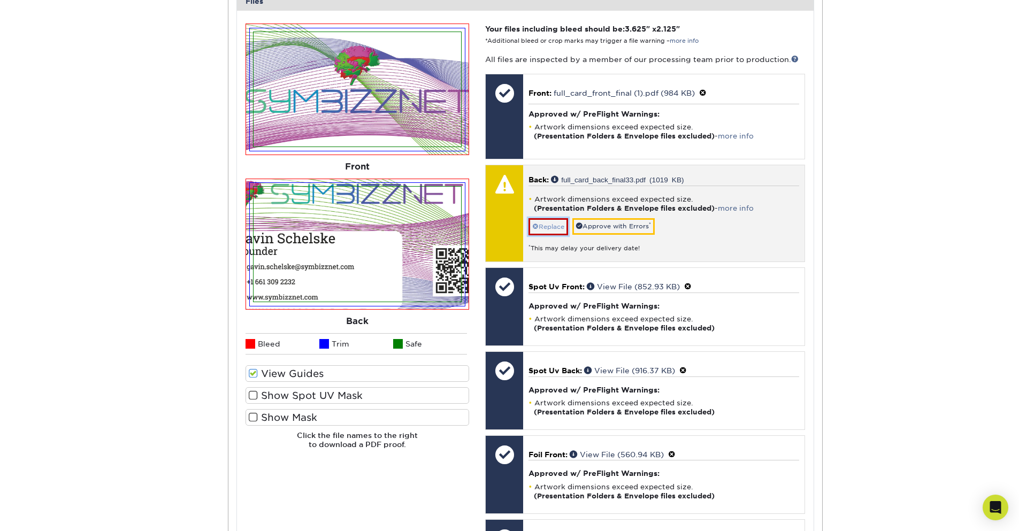
click at [551, 229] on link "Replace" at bounding box center [549, 226] width 40 height 17
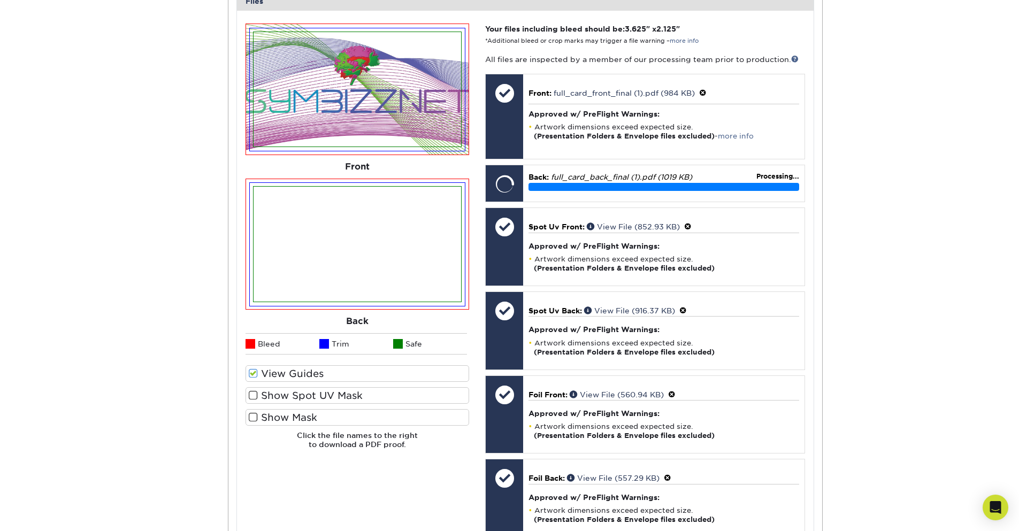
click at [905, 249] on div "Active Orders Account Overview Contact Information Change Password Address Book…" at bounding box center [509, 169] width 1019 height 1045
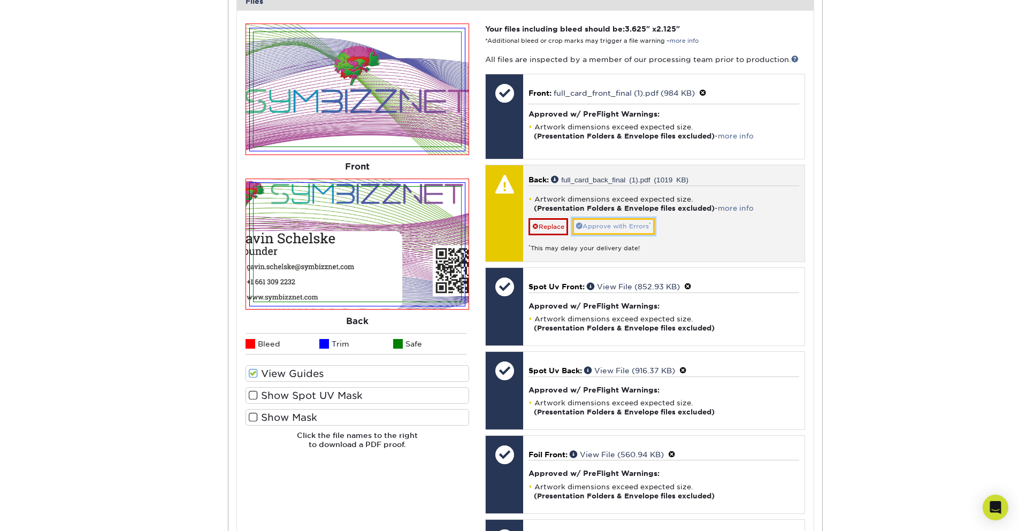
click at [613, 226] on link "Approve with Errors *" at bounding box center [614, 226] width 82 height 17
